Goal: Navigation & Orientation: Find specific page/section

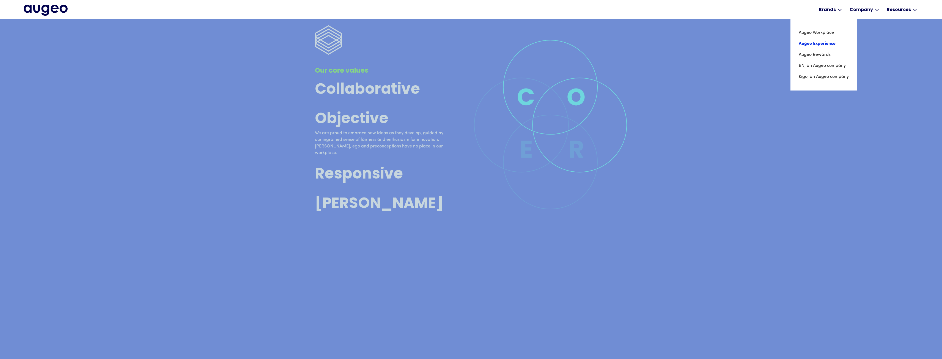
click at [826, 43] on link "Augeo Experience" at bounding box center [824, 43] width 50 height 11
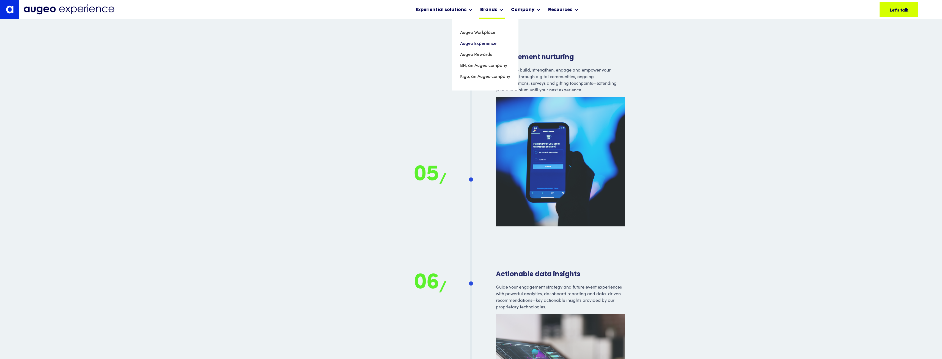
click at [496, 11] on div "Brands" at bounding box center [488, 10] width 17 height 7
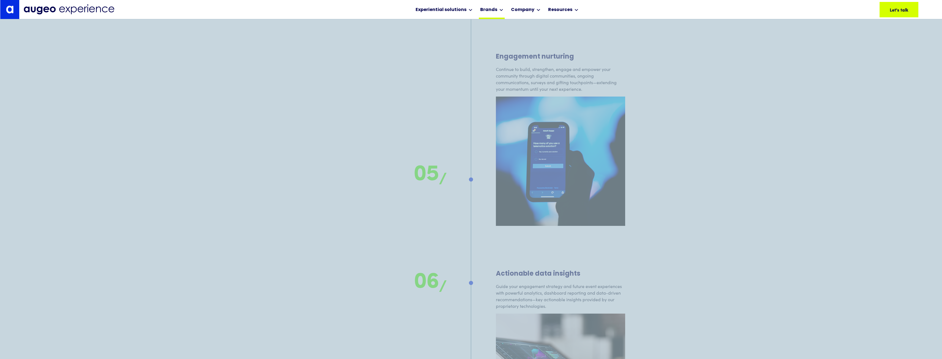
scroll to position [5409, 0]
click at [496, 11] on div "Brands" at bounding box center [488, 10] width 17 height 7
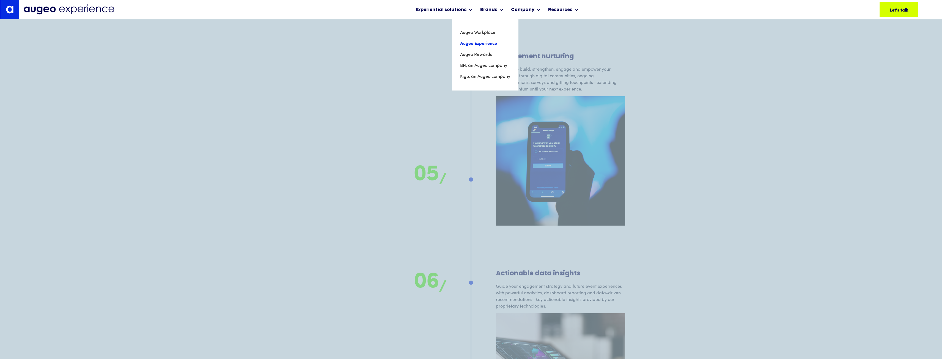
click at [493, 42] on link "Augeo Experience" at bounding box center [485, 43] width 50 height 11
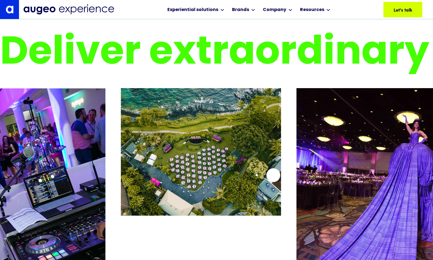
scroll to position [1082, 0]
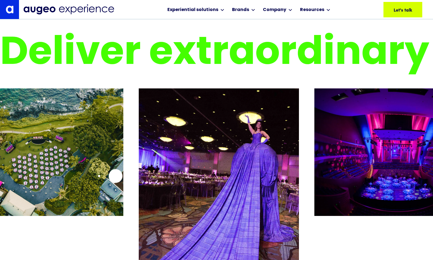
click at [116, 176] on div "2 / 26" at bounding box center [43, 174] width 160 height 173
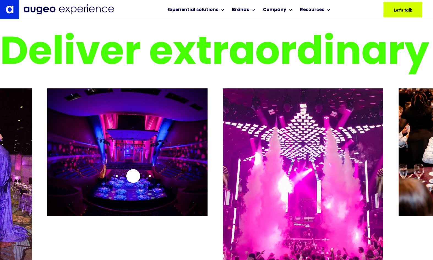
click at [133, 176] on img "4 / 26" at bounding box center [127, 151] width 160 height 127
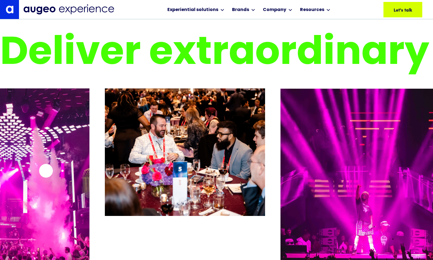
click at [46, 171] on img "5 / 26" at bounding box center [9, 186] width 160 height 197
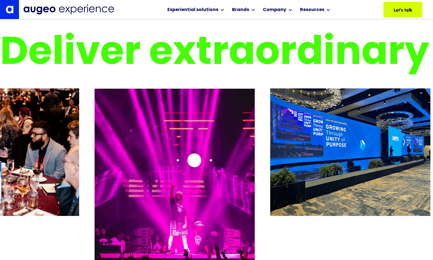
click at [194, 160] on div "7 / 26" at bounding box center [175, 174] width 160 height 173
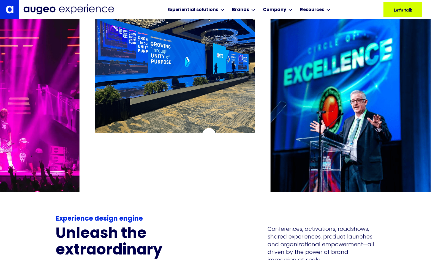
scroll to position [1165, 0]
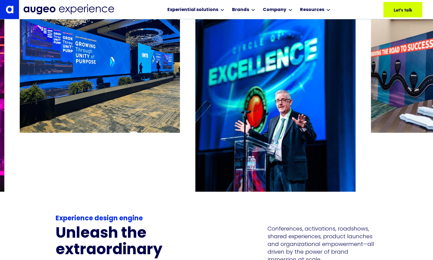
click at [133, 138] on div "8 / 26" at bounding box center [100, 91] width 160 height 173
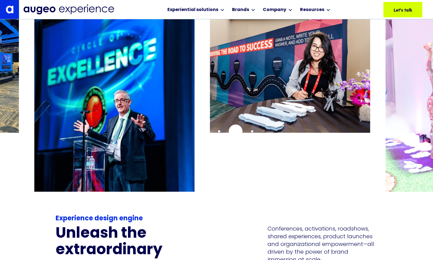
click at [236, 131] on div "10 / 26" at bounding box center [290, 91] width 160 height 173
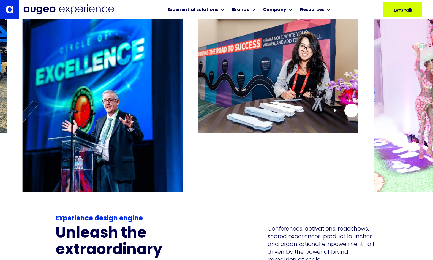
click at [350, 111] on img "10 / 26" at bounding box center [278, 68] width 160 height 127
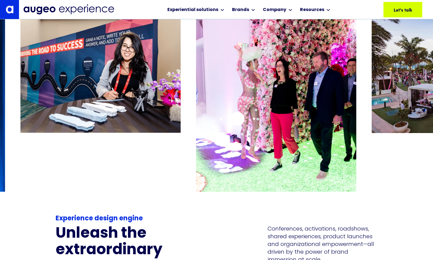
click at [196, 118] on img "11 / 26" at bounding box center [276, 103] width 160 height 197
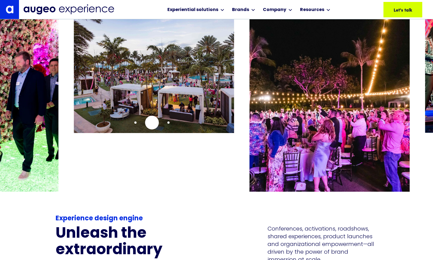
click at [152, 122] on img "12 / 26" at bounding box center [154, 68] width 160 height 127
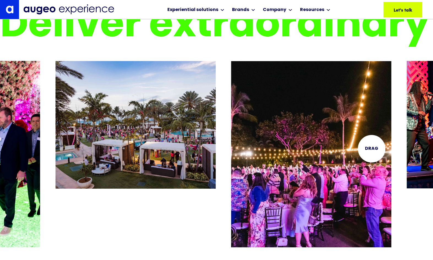
scroll to position [1109, 0]
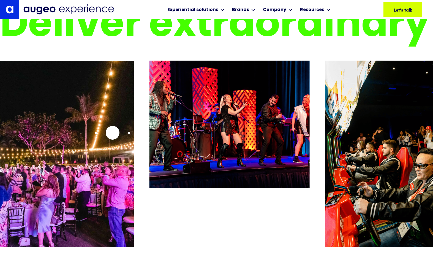
click at [106, 132] on img "13 / 26" at bounding box center [54, 159] width 160 height 197
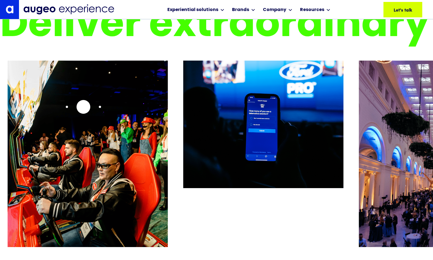
click at [69, 105] on img "15 / 26" at bounding box center [88, 159] width 160 height 197
